Goal: Information Seeking & Learning: Find specific fact

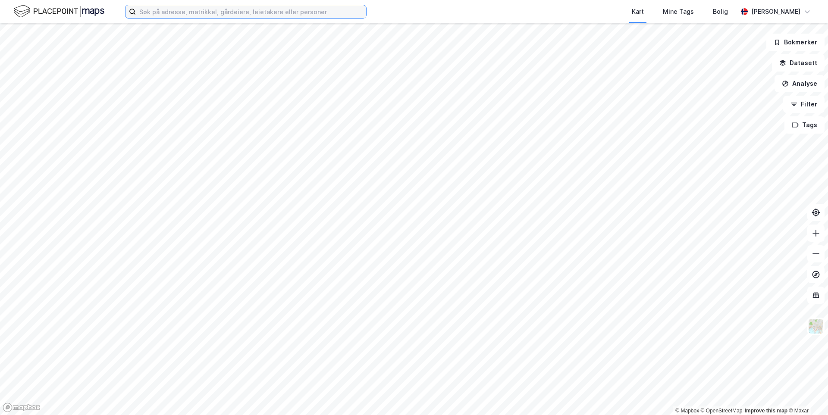
click at [215, 13] on input at bounding box center [251, 11] width 230 height 13
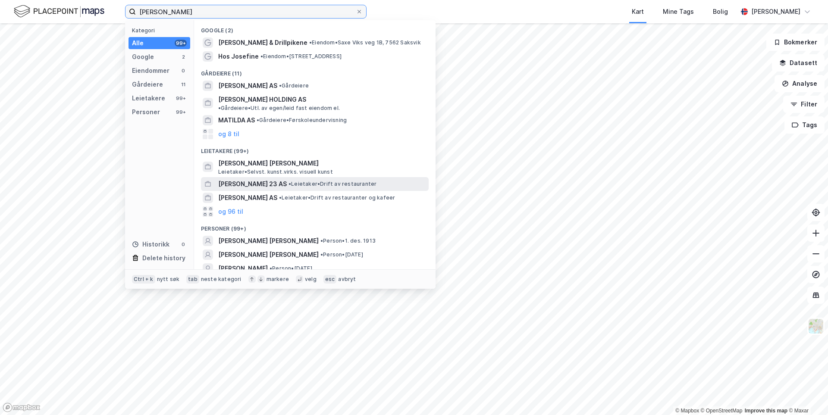
scroll to position [13, 0]
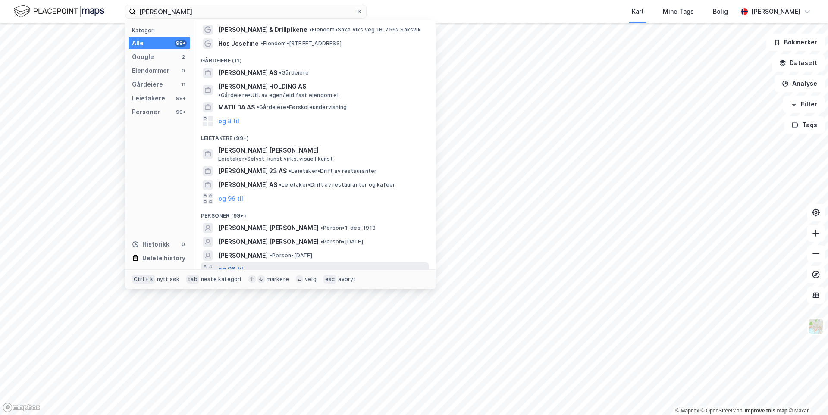
click at [231, 264] on button "og 96 til" at bounding box center [230, 269] width 25 height 10
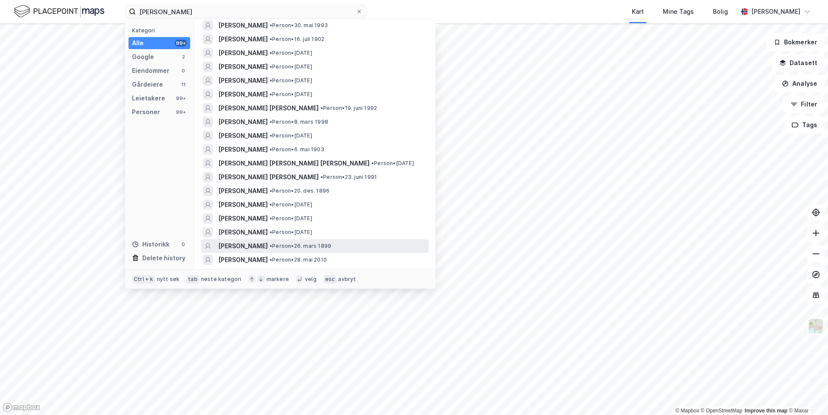
scroll to position [919, 0]
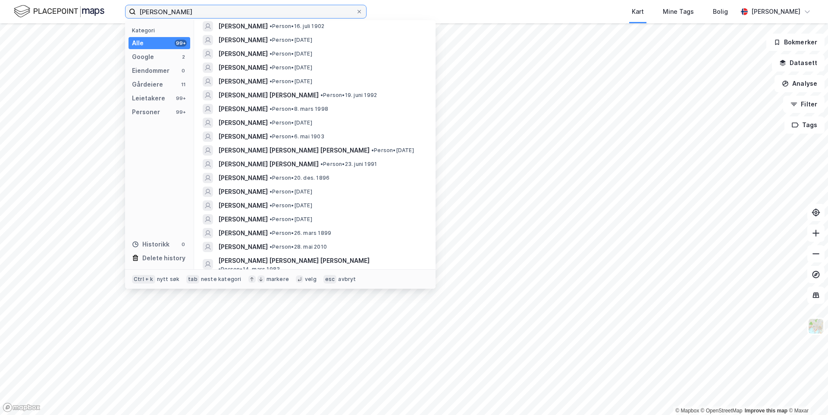
click at [220, 7] on input "[PERSON_NAME]" at bounding box center [246, 11] width 220 height 13
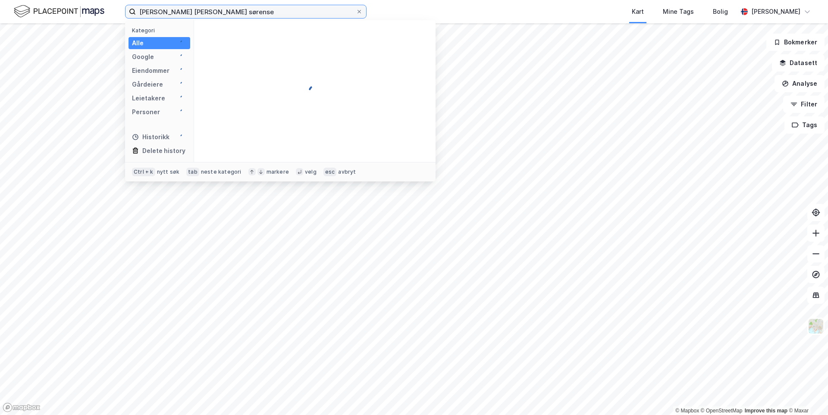
scroll to position [0, 0]
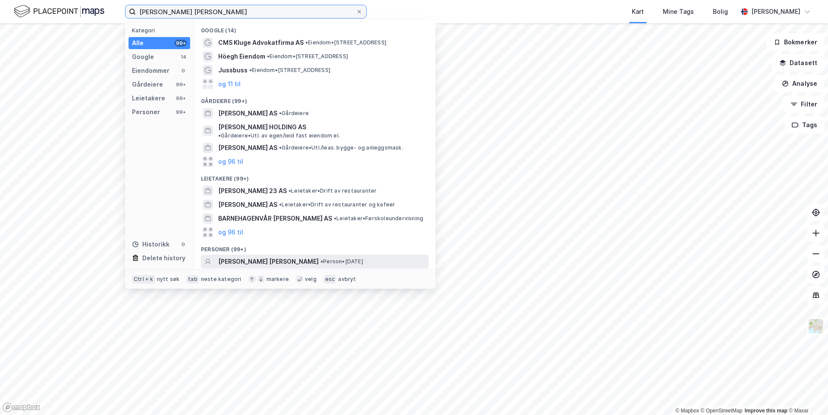
type input "[PERSON_NAME] [PERSON_NAME]"
click at [302, 259] on span "[PERSON_NAME] [PERSON_NAME]" at bounding box center [268, 262] width 101 height 10
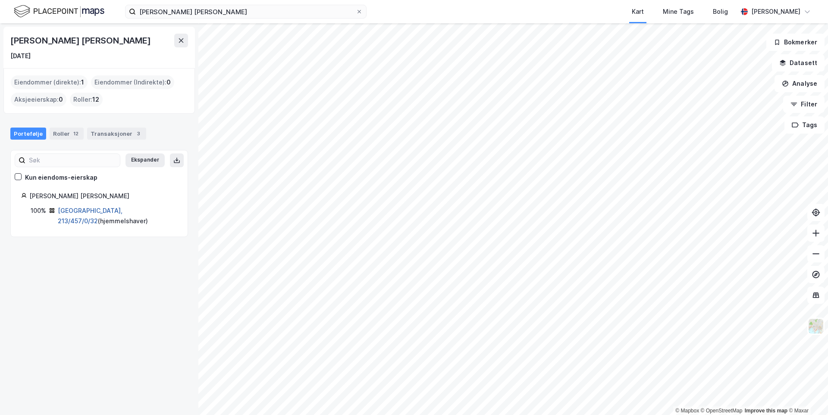
click at [109, 212] on link "[GEOGRAPHIC_DATA], 213/457/0/32" at bounding box center [90, 216] width 65 height 18
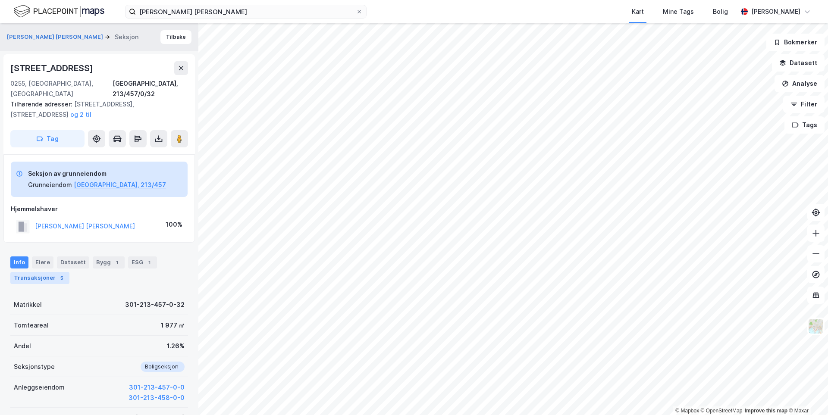
click at [43, 272] on div "Transaksjoner 5" at bounding box center [39, 278] width 59 height 12
